Goal: Browse casually

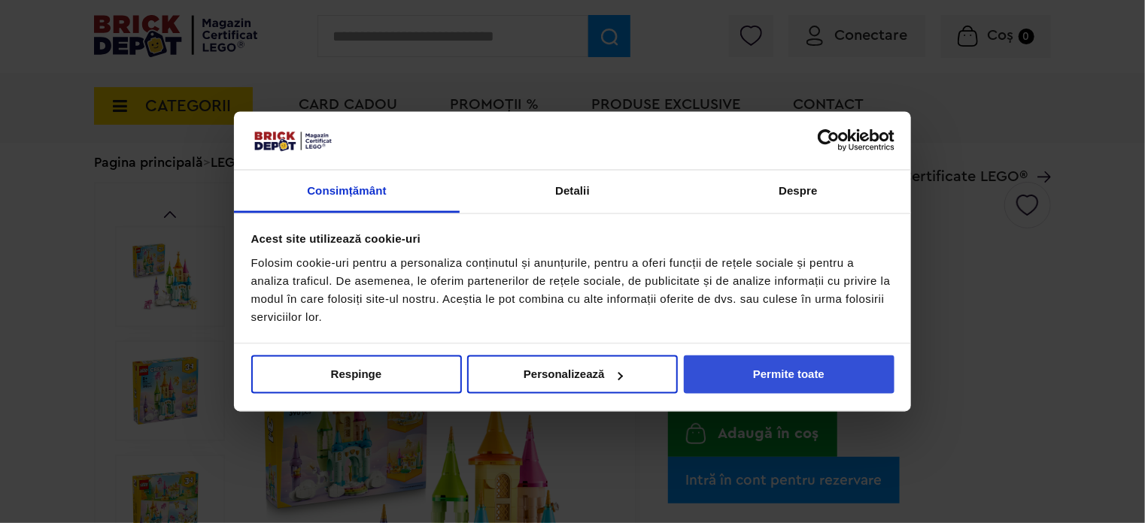
click at [786, 375] on button "Permite toate" at bounding box center [789, 375] width 211 height 38
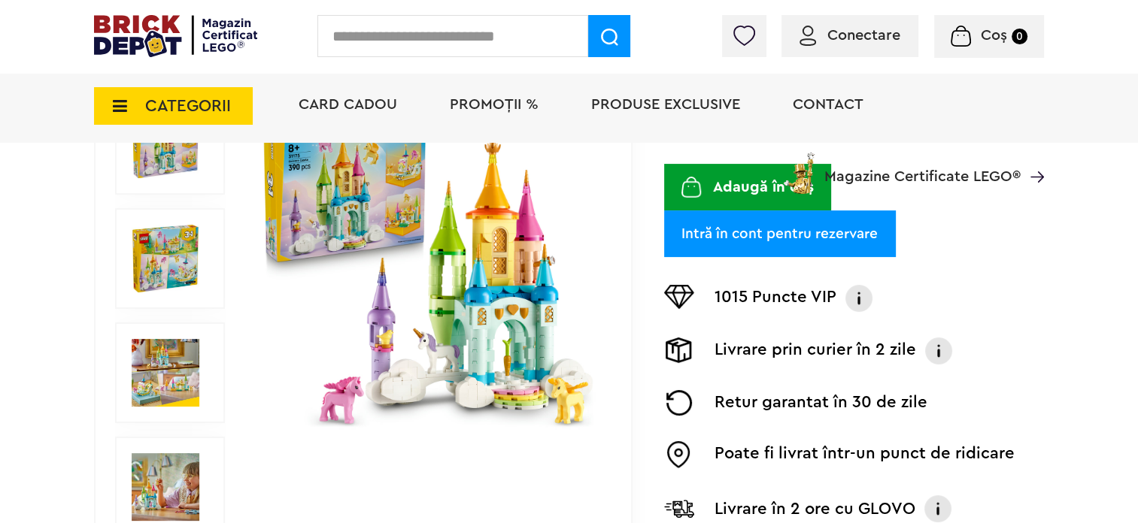
scroll to position [376, 0]
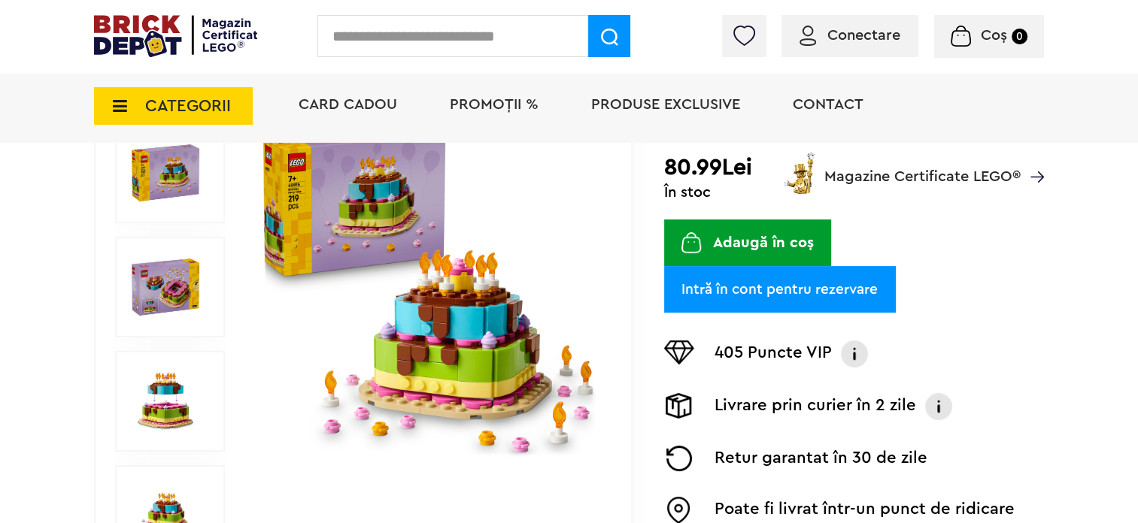
scroll to position [277, 0]
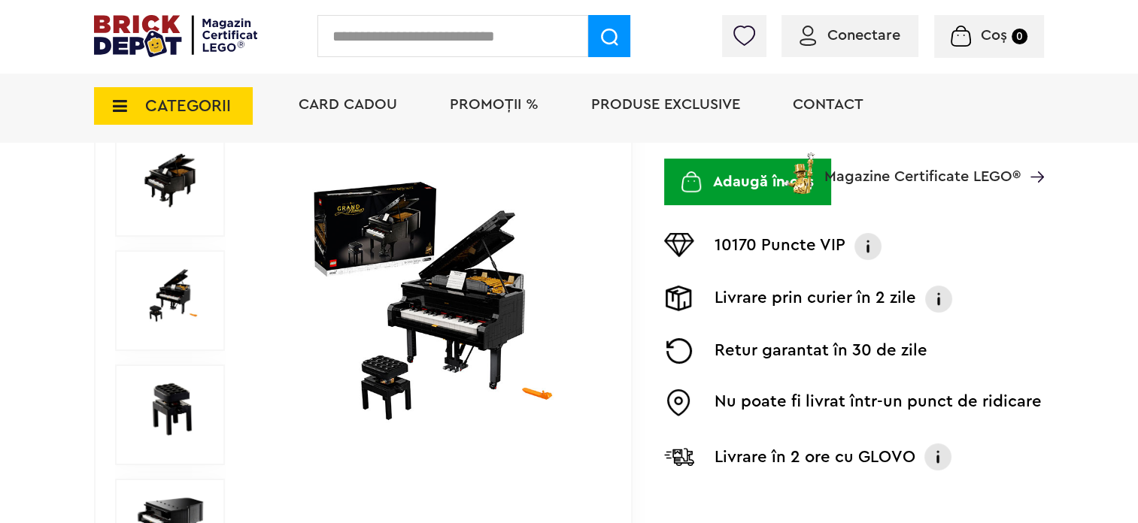
scroll to position [236, 0]
